Goal: Information Seeking & Learning: Learn about a topic

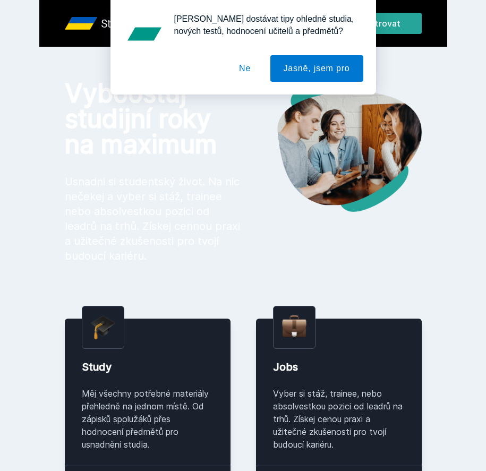
click at [238, 68] on button "Ne" at bounding box center [245, 68] width 38 height 27
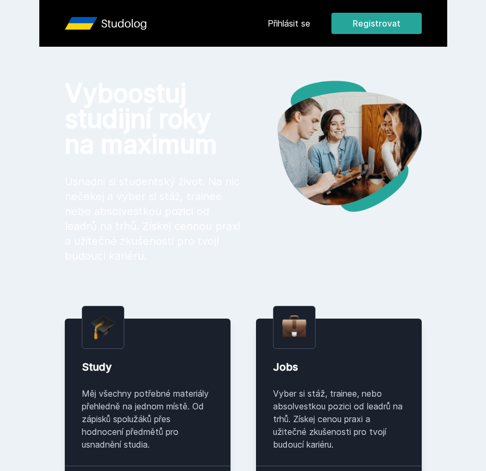
click at [278, 28] on link "Přihlásit se" at bounding box center [289, 23] width 43 height 13
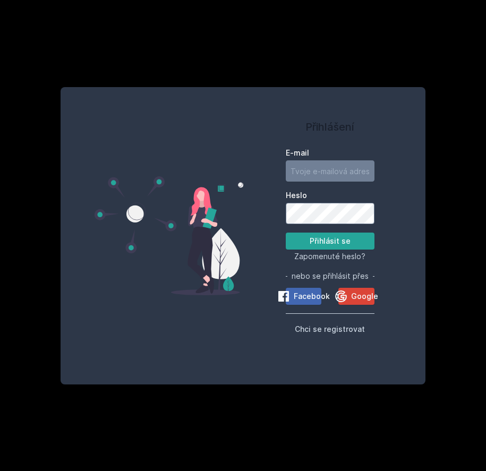
click at [253, 205] on div "Přihlášení E-mail Heslo Přihlásit se Zapomenuté heslo? nebo se přihlásit přes F…" at bounding box center [330, 236] width 174 height 272
click at [344, 291] on icon at bounding box center [341, 297] width 12 height 12
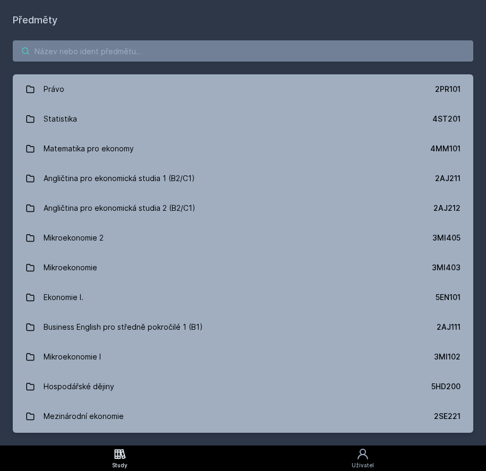
click at [137, 58] on input "search" at bounding box center [243, 50] width 461 height 21
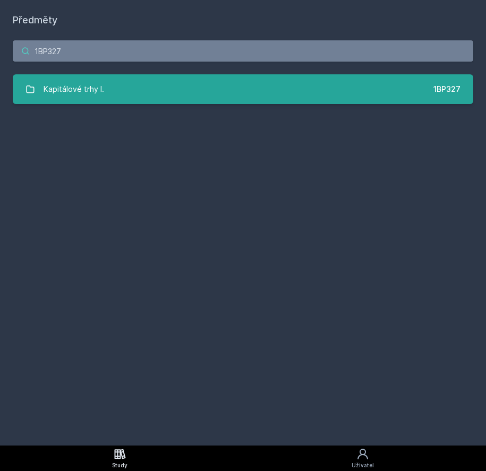
type input "1BP327"
click at [252, 82] on link "Kapitálové trhy I. 1BP327" at bounding box center [243, 89] width 461 height 30
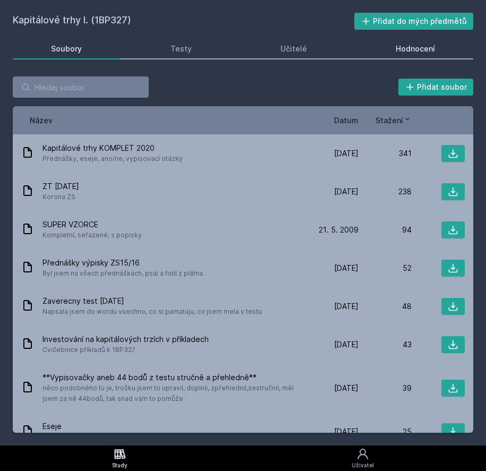
click at [419, 52] on div "Hodnocení" at bounding box center [415, 49] width 39 height 11
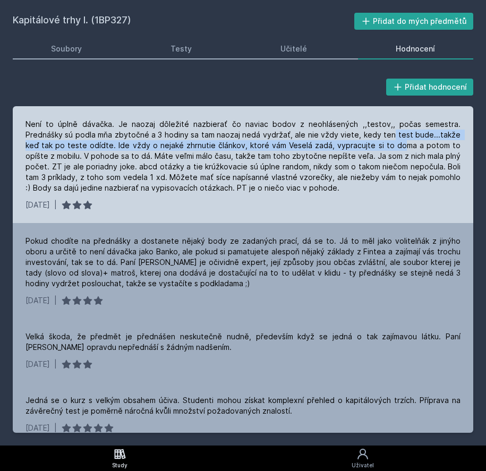
drag, startPoint x: 356, startPoint y: 135, endPoint x: 350, endPoint y: 142, distance: 8.7
click at [350, 142] on div "Není to úplně dávačka. Je naozaj dôležité nazbierať čo naviac bodov z neohlásen…" at bounding box center [243, 156] width 435 height 74
drag, startPoint x: 123, startPoint y: 168, endPoint x: 270, endPoint y: 193, distance: 148.7
click at [270, 193] on div "Není to úplně dávačka. Je naozaj dôležité nazbierať čo naviac bodov z neohlásen…" at bounding box center [243, 156] width 435 height 74
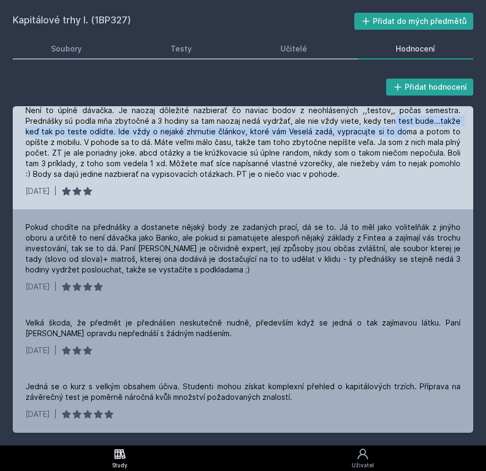
scroll to position [17, 0]
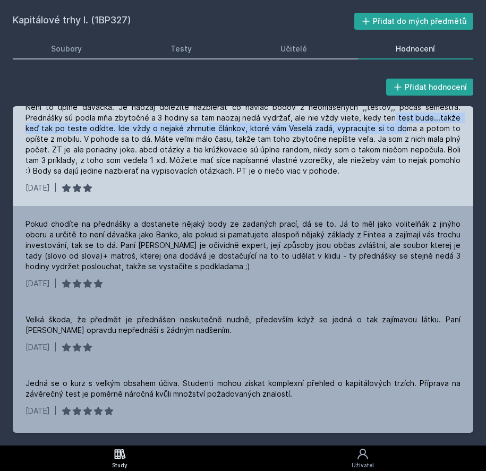
click at [273, 179] on div "Není to úplně dávačka. Je naozaj dôležité nazbierať čo naviac bodov z neohlásen…" at bounding box center [243, 147] width 461 height 117
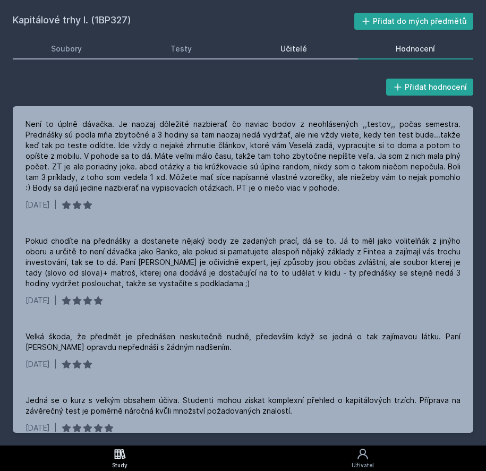
scroll to position [0, 0]
click at [259, 46] on link "Učitelé" at bounding box center [294, 48] width 103 height 21
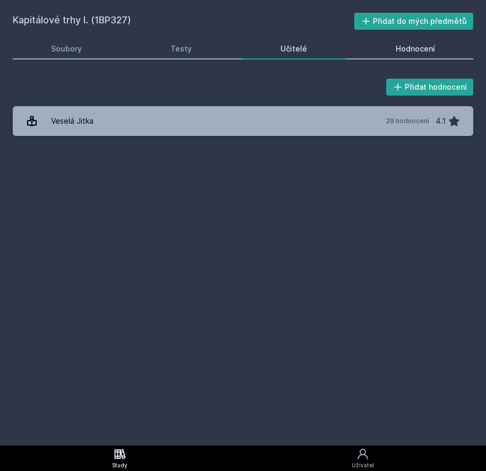
click at [415, 52] on div "Hodnocení" at bounding box center [415, 49] width 39 height 11
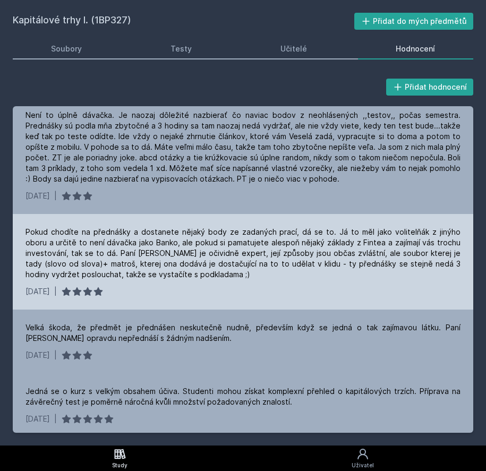
scroll to position [10, 0]
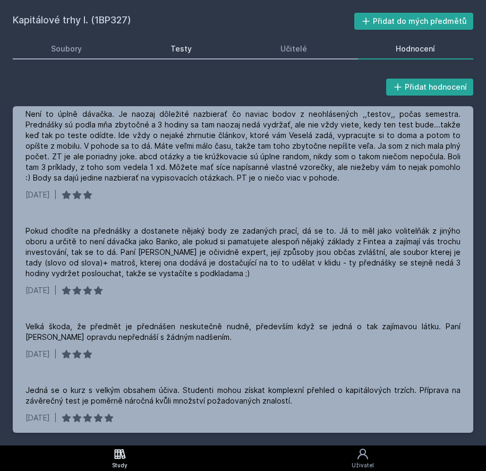
click at [163, 44] on link "Testy" at bounding box center [180, 48] width 97 height 21
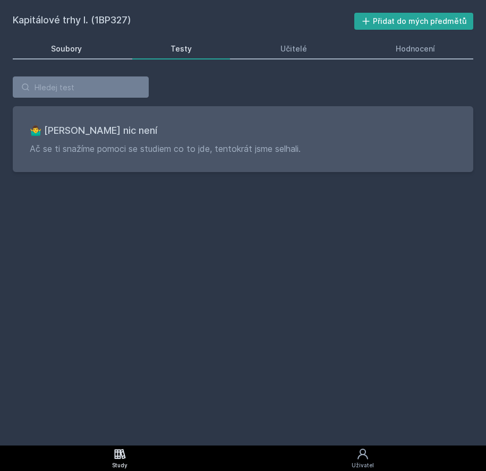
click at [61, 46] on div "Soubory" at bounding box center [66, 49] width 31 height 11
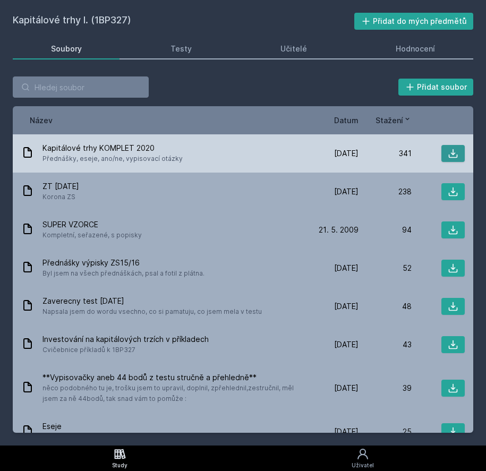
click at [447, 157] on button at bounding box center [453, 153] width 23 height 17
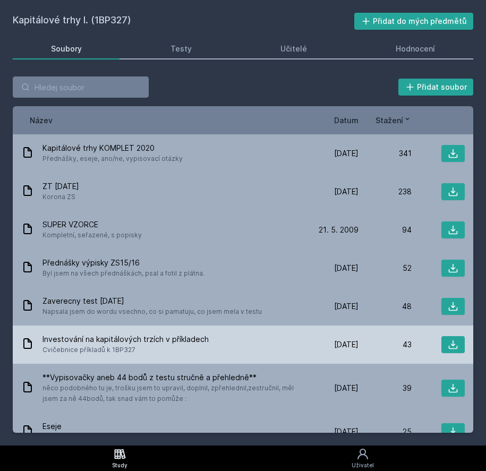
click at [268, 360] on div "Investování na kapitálových trzích v příkladech Cvičebnice příkladů k 1BP327 [D…" at bounding box center [243, 345] width 461 height 38
